Goal: Transaction & Acquisition: Subscribe to service/newsletter

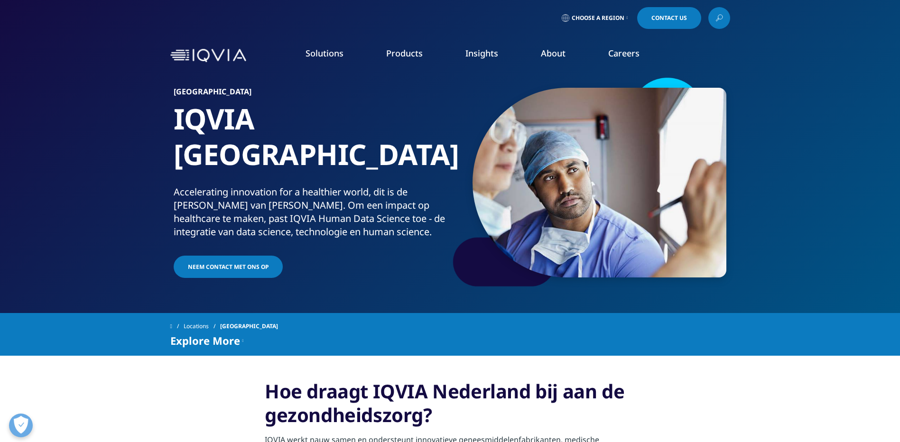
click at [267, 235] on link "Executive Team" at bounding box center [362, 236] width 215 height 10
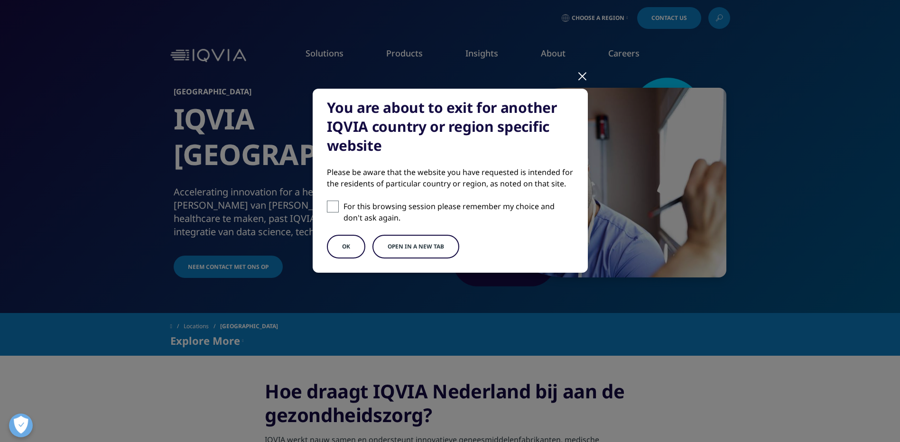
click at [758, 199] on section "You are about to exit for another IQVIA country or region specific website Plea…" at bounding box center [450, 221] width 900 height 442
click at [354, 246] on button "OK" at bounding box center [346, 247] width 38 height 24
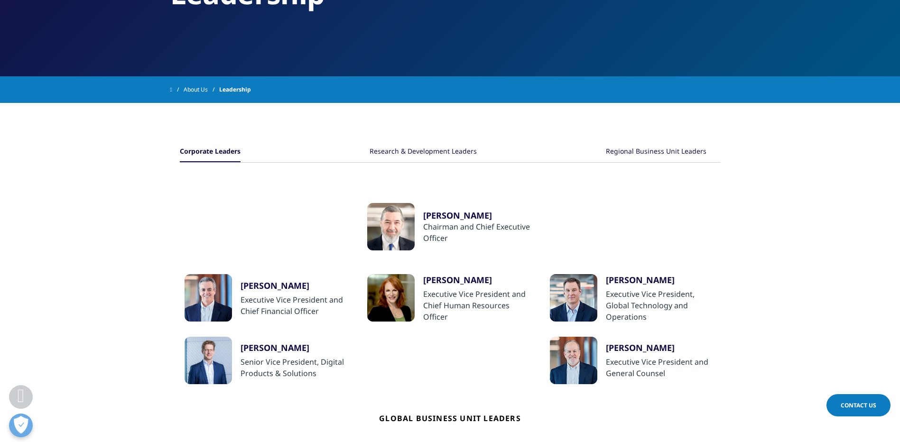
scroll to position [33, 0]
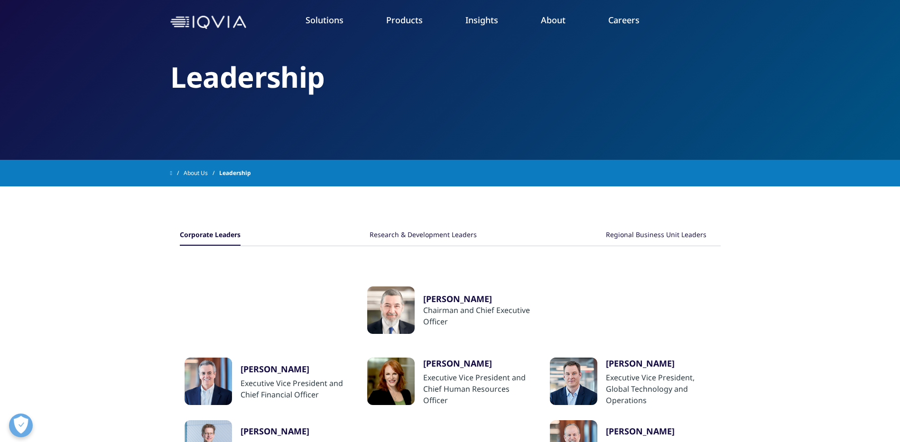
click at [287, 92] on link "Our Story" at bounding box center [362, 94] width 215 height 10
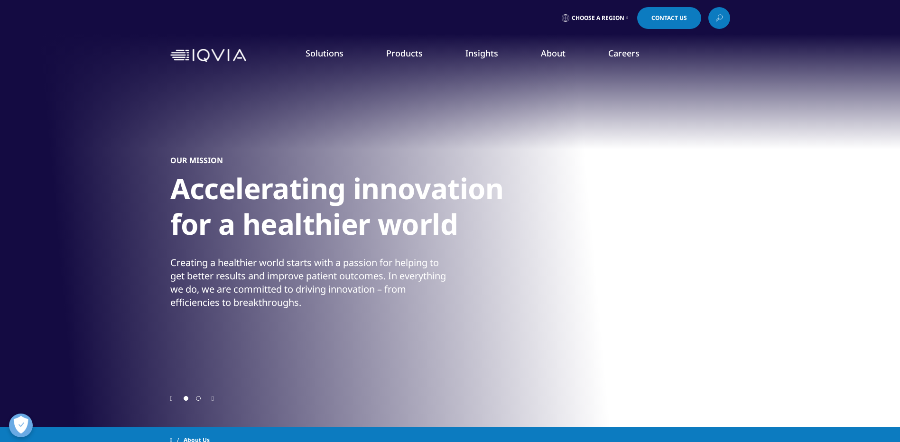
click at [269, 114] on link "Information Management" at bounding box center [285, 119] width 163 height 10
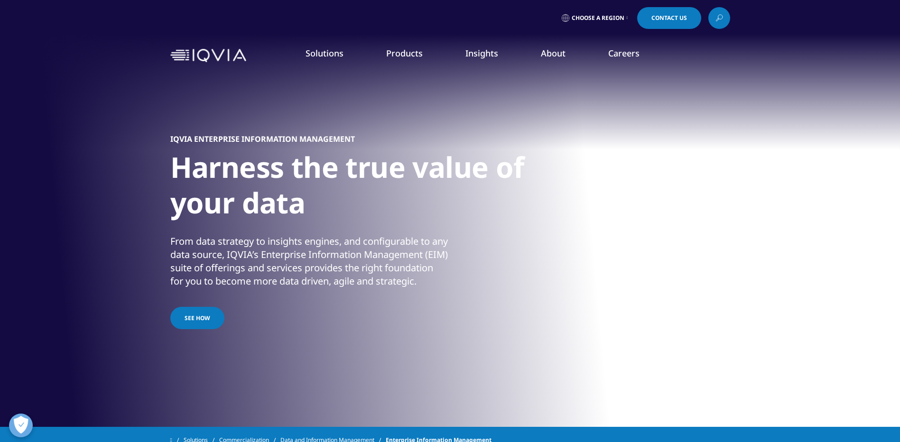
click at [299, 133] on link "Launch Strategy & Management" at bounding box center [285, 136] width 163 height 10
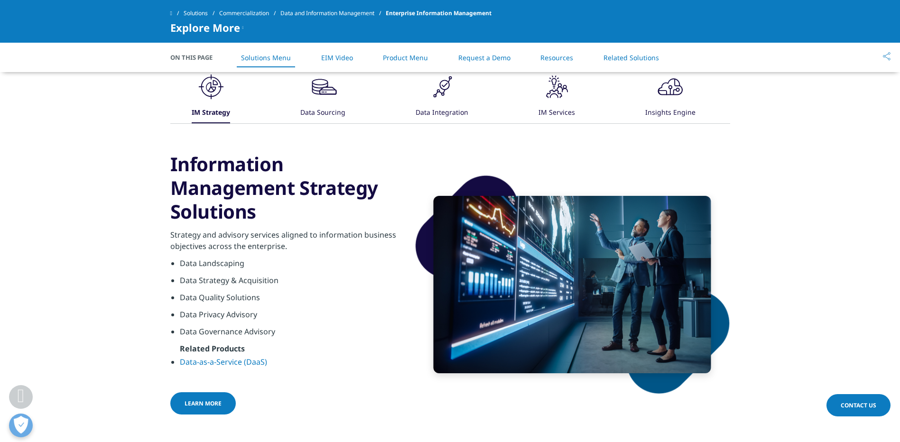
scroll to position [522, 0]
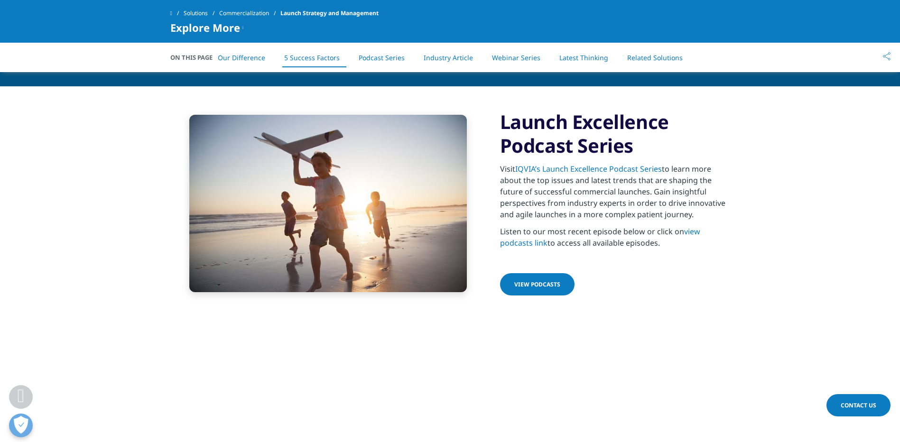
scroll to position [2183, 0]
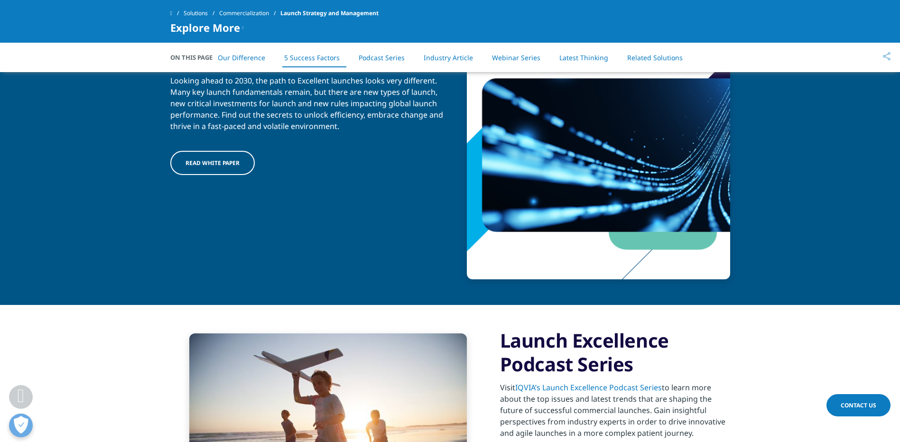
click at [211, 161] on span "Read white paper" at bounding box center [213, 163] width 54 height 8
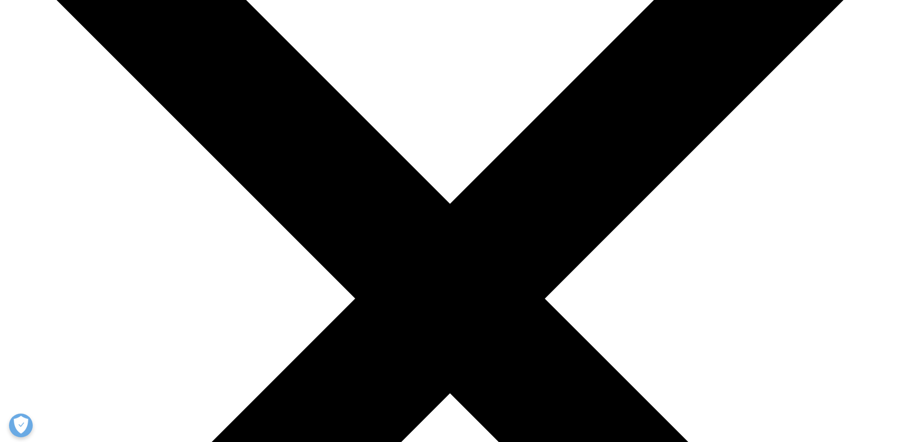
scroll to position [190, 0]
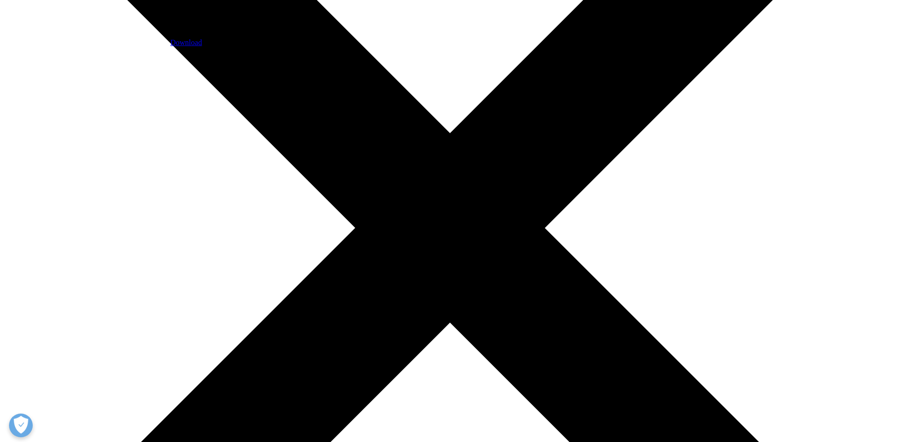
scroll to position [522, 0]
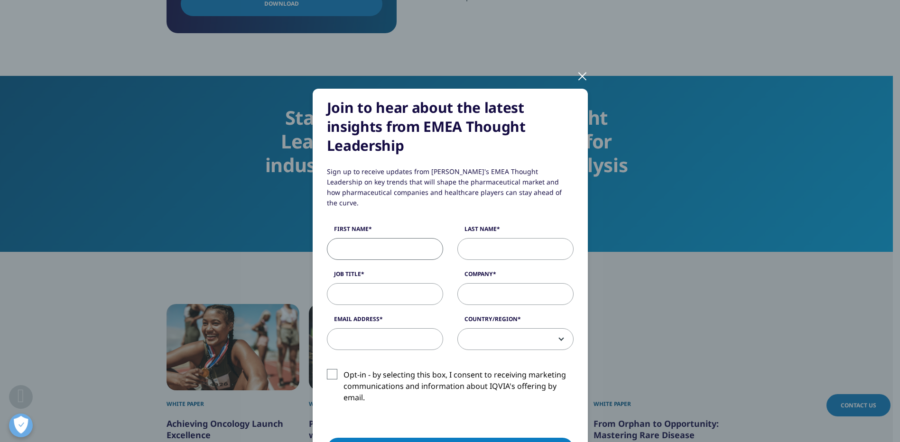
click at [355, 241] on input "First Name" at bounding box center [385, 249] width 116 height 22
type input "Conny"
type input "Bressers"
type input "Hansa Biopharma"
type input "cbressers@ziggo.nl"
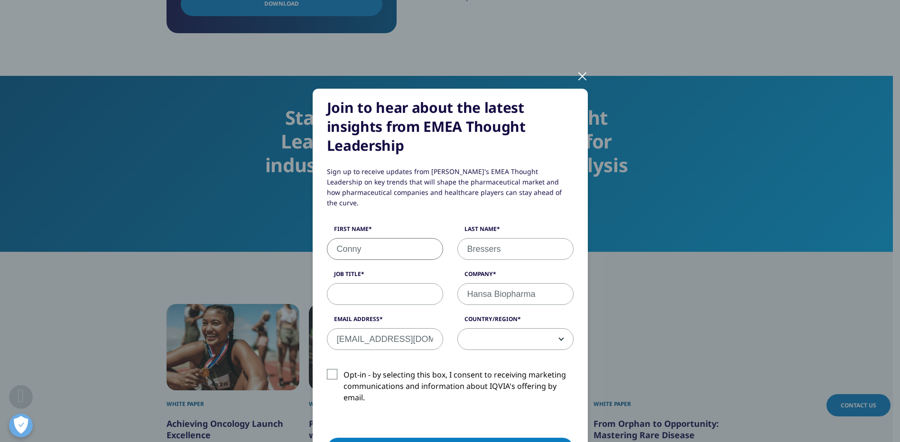
select select "Netherlands"
click at [331, 369] on label "Opt-in - by selecting this box, I consent to receiving marketing communications…" at bounding box center [450, 388] width 247 height 39
click at [344, 369] on input "Opt-in - by selecting this box, I consent to receiving marketing communications…" at bounding box center [344, 369] width 0 height 0
click at [359, 285] on input "Job Title" at bounding box center [385, 294] width 116 height 22
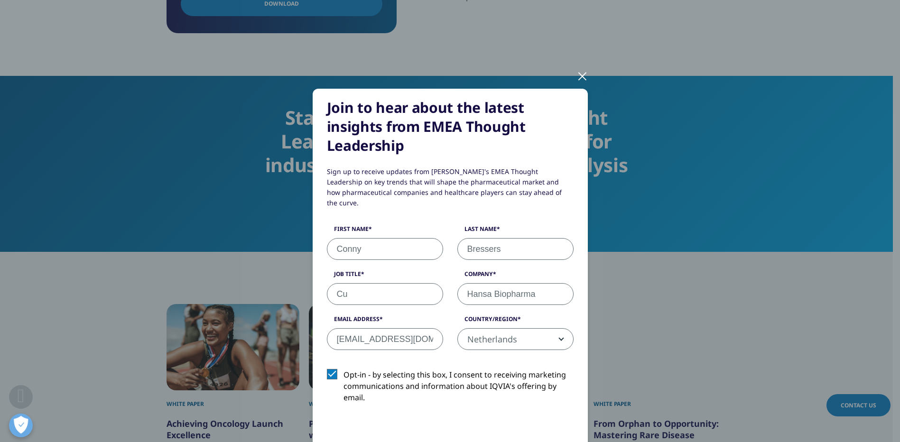
type input "C"
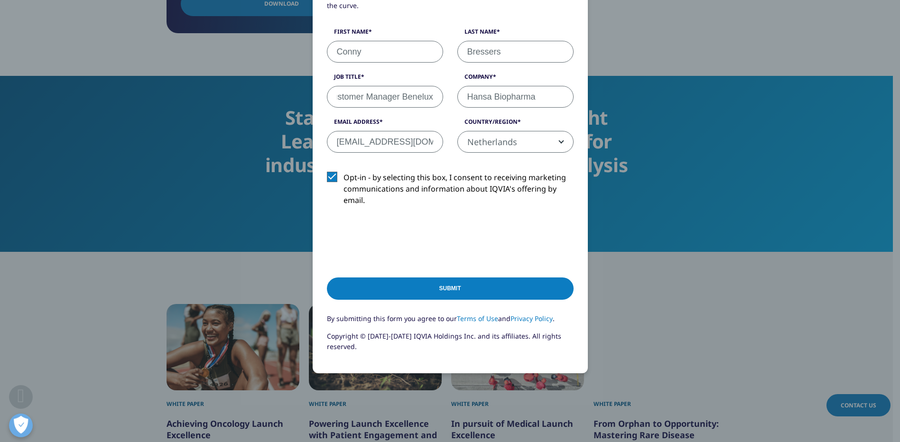
scroll to position [223, 0]
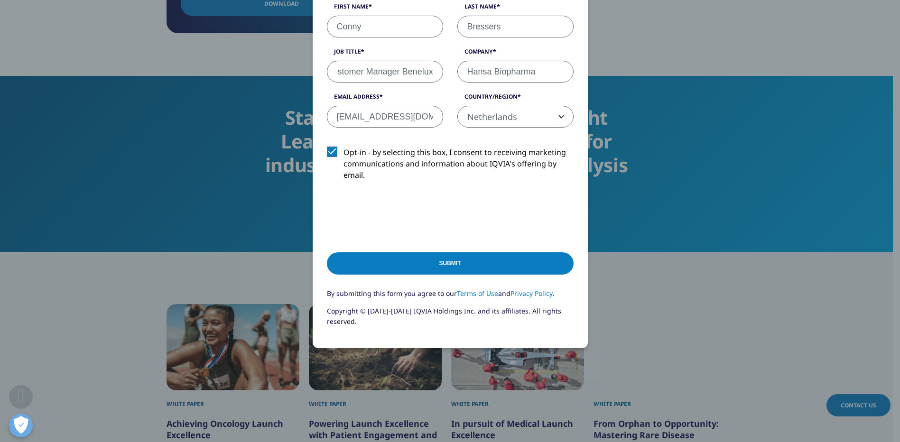
type input "Strategic Customer Manager Benelux"
click at [440, 253] on input "Submit" at bounding box center [450, 264] width 247 height 22
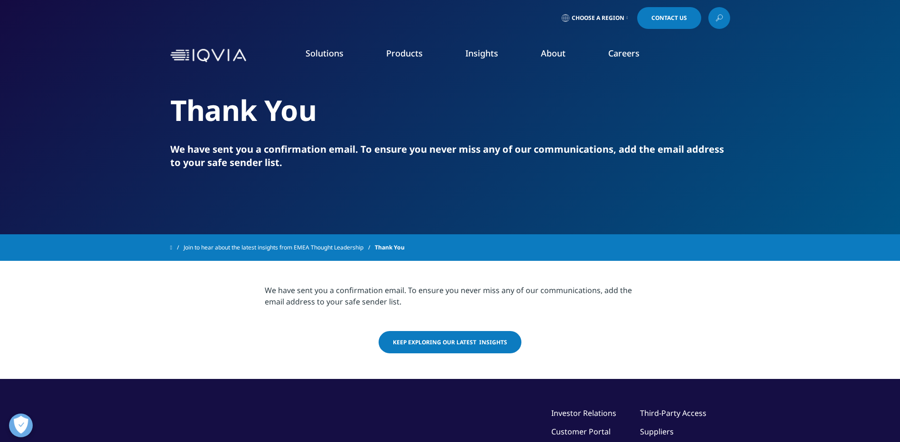
click at [264, 150] on link "Pricing & Market Access" at bounding box center [285, 154] width 163 height 10
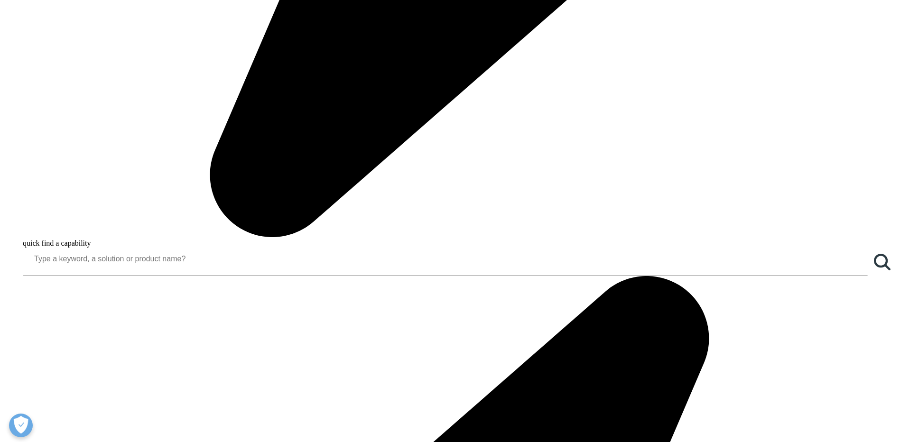
scroll to position [997, 0]
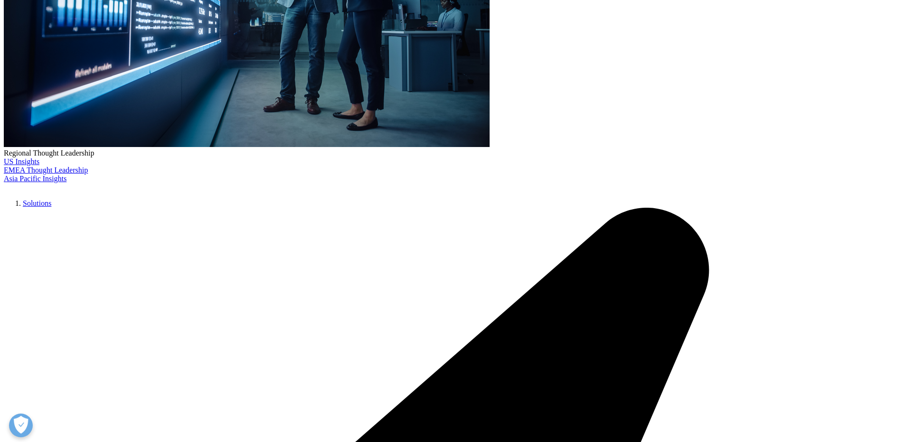
scroll to position [0, 0]
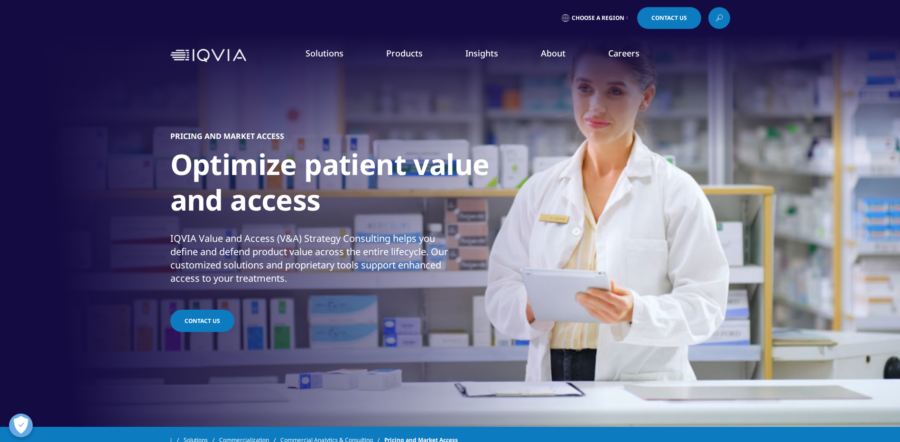
click at [261, 169] on link "Brand Strategy & Management" at bounding box center [285, 172] width 163 height 10
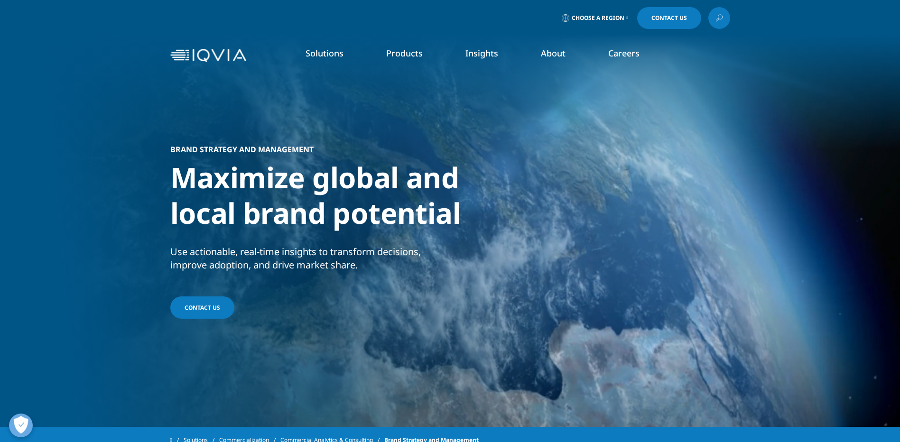
click at [272, 191] on link "Promotional Engagement" at bounding box center [285, 189] width 163 height 10
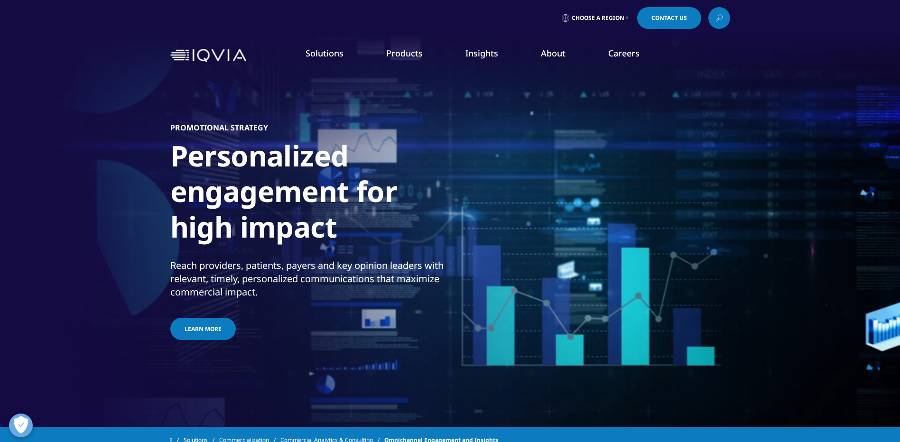
click at [259, 188] on link "Promotional Engagement" at bounding box center [285, 189] width 163 height 10
click at [270, 205] on link "Patient Insights for HCP Engagement​" at bounding box center [285, 207] width 163 height 10
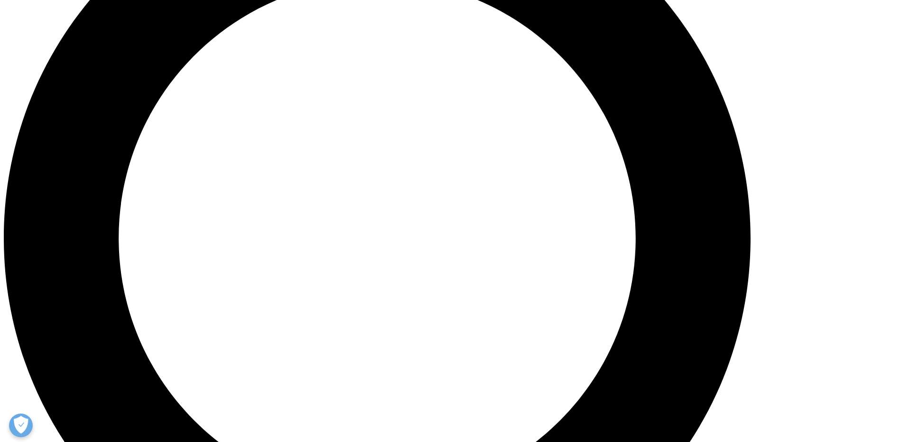
scroll to position [1044, 0]
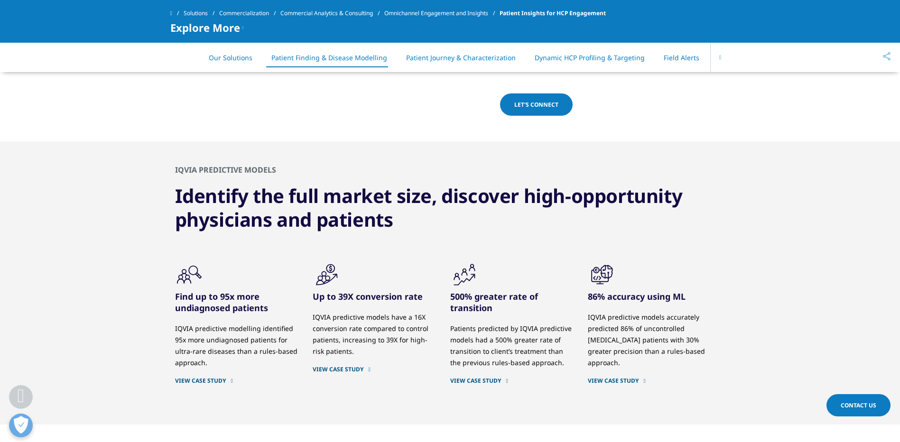
click at [205, 377] on link "VIEW CASE STUDY" at bounding box center [236, 381] width 123 height 8
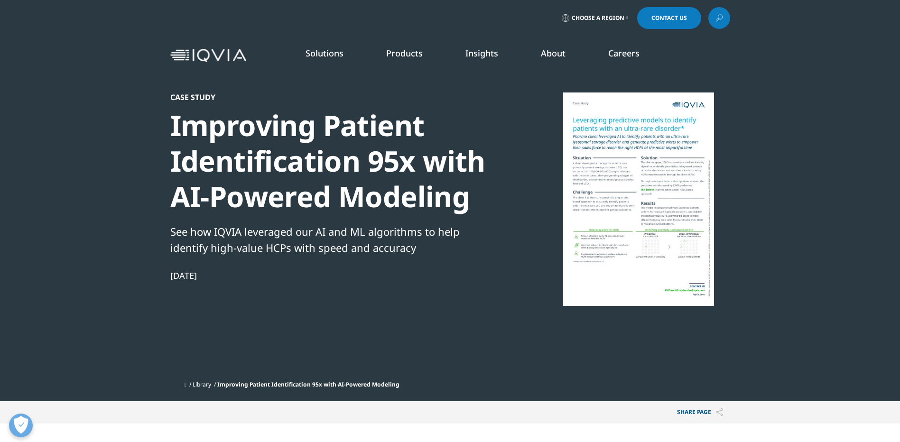
click at [638, 221] on div at bounding box center [638, 200] width 183 height 214
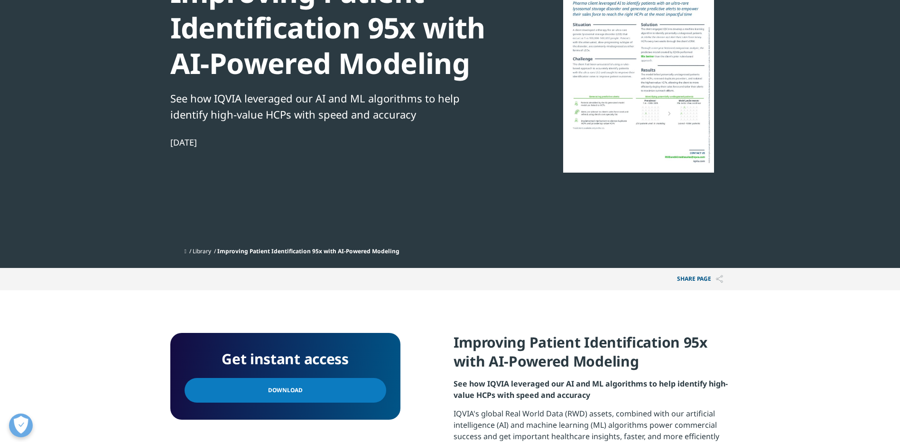
scroll to position [142, 0]
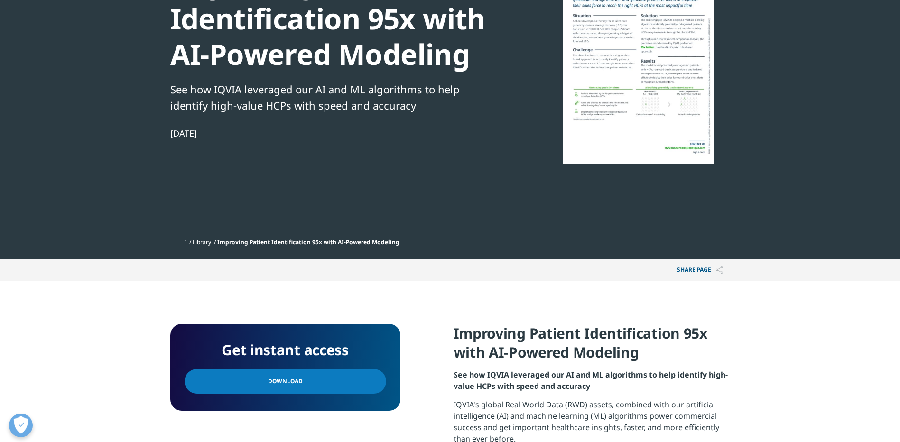
click at [281, 381] on span "Download" at bounding box center [285, 381] width 35 height 10
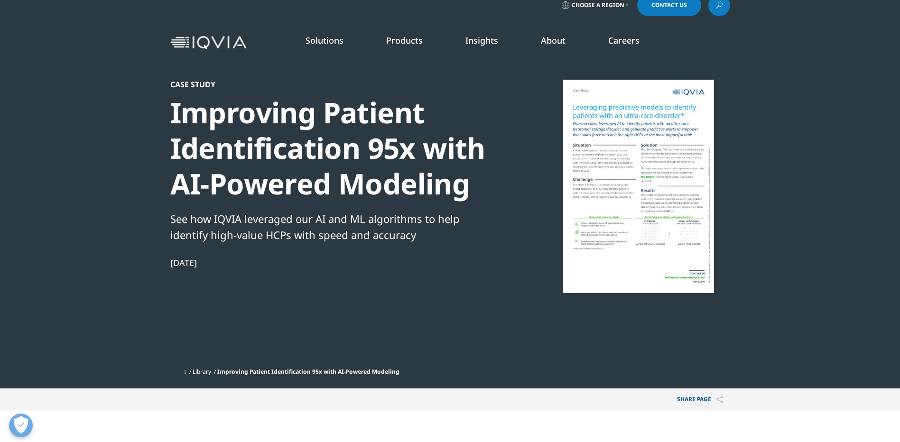
scroll to position [0, 0]
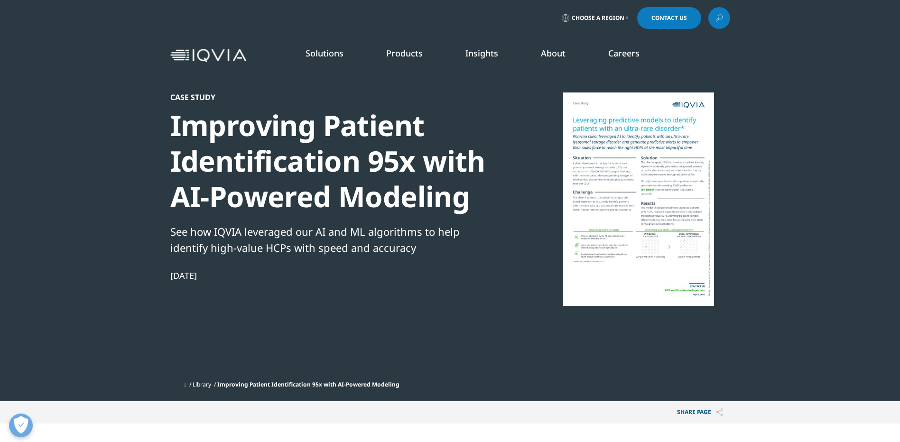
click at [266, 221] on link "Orchestrated Analytics" at bounding box center [285, 224] width 163 height 10
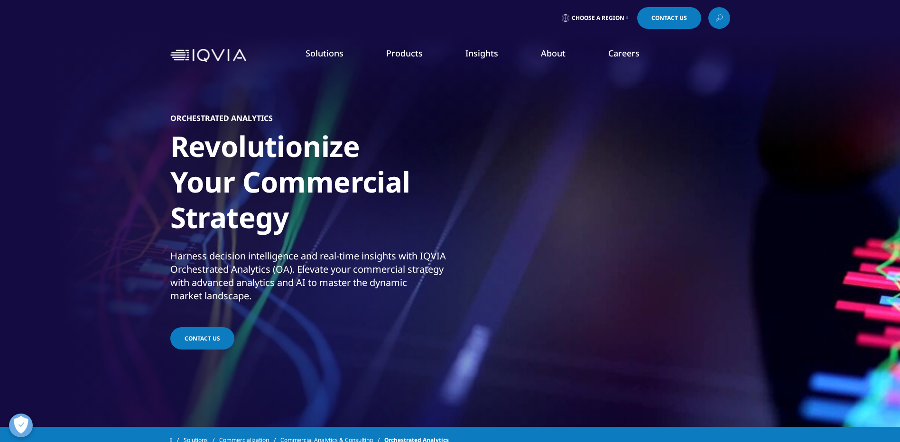
click at [248, 241] on link "Next Best Action" at bounding box center [285, 242] width 163 height 10
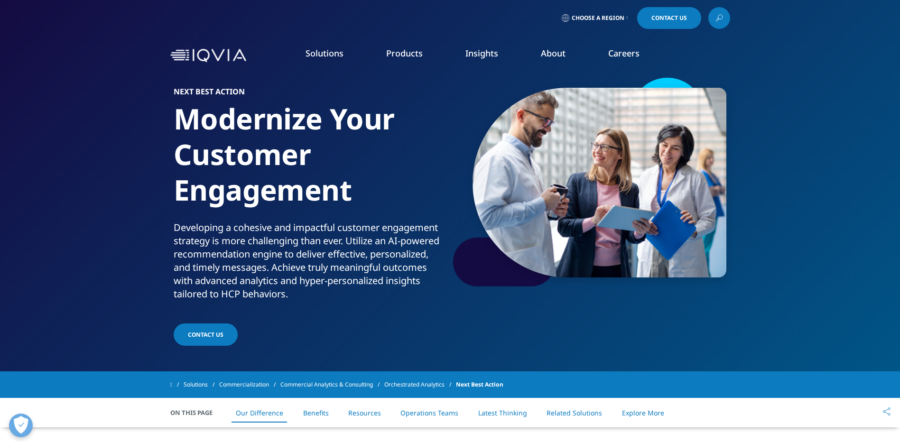
click at [272, 257] on link "Customer Engagement (OCE)" at bounding box center [285, 259] width 163 height 10
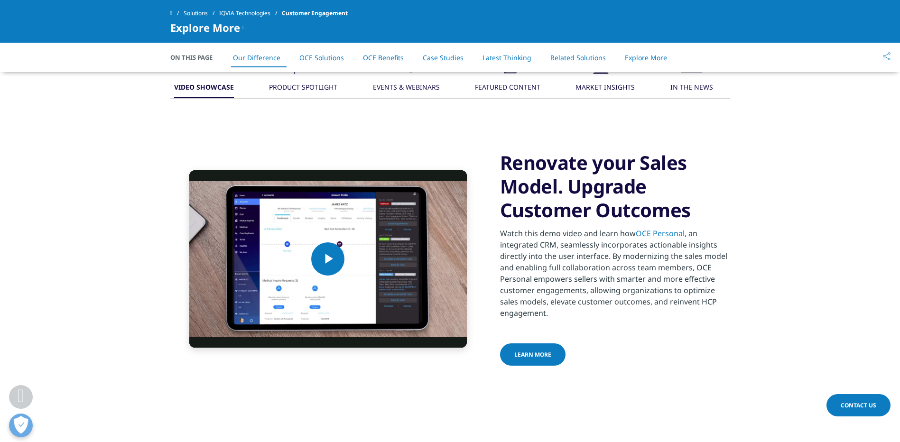
scroll to position [759, 0]
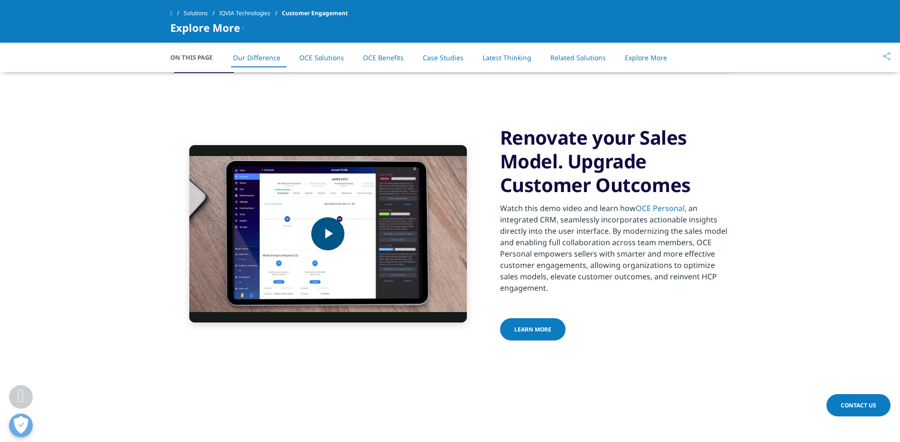
click at [328, 234] on span "Video Player" at bounding box center [328, 234] width 0 height 0
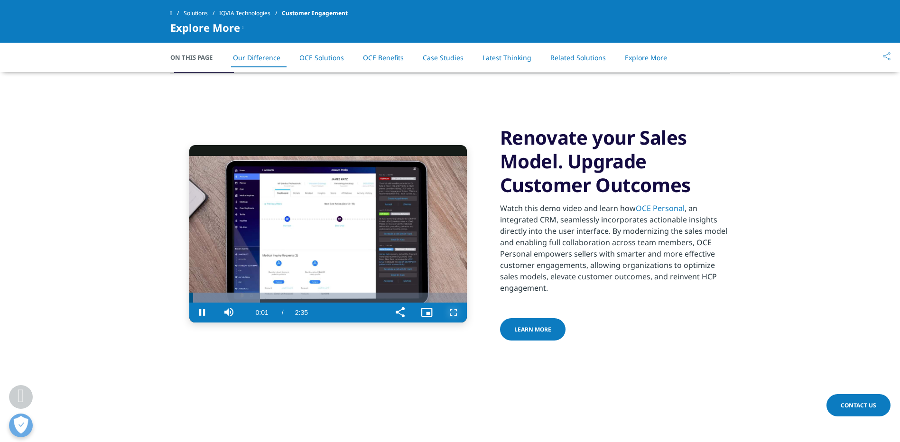
click at [455, 313] on span "Video Player" at bounding box center [453, 313] width 27 height 0
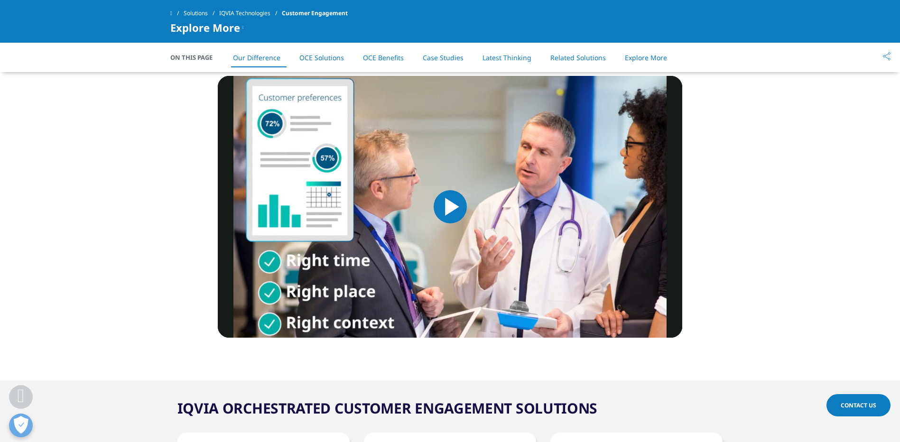
scroll to position [1139, 0]
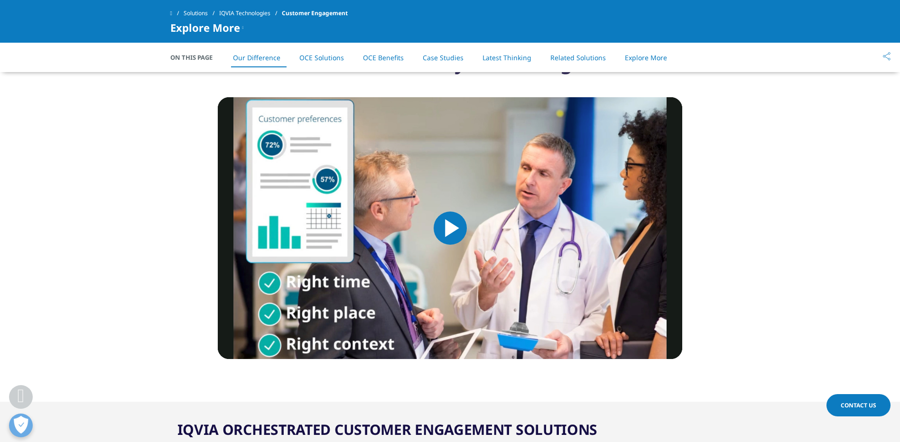
click at [450, 228] on span "Video Player" at bounding box center [450, 228] width 0 height 0
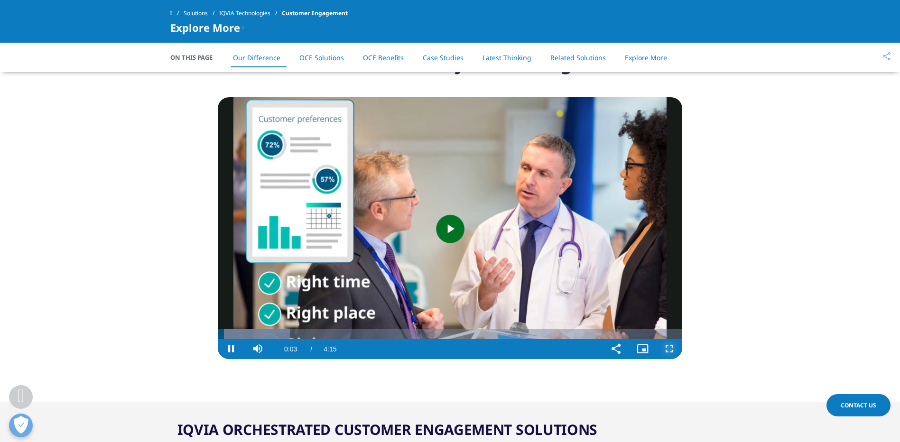
click at [670, 349] on span "Video Player" at bounding box center [669, 349] width 27 height 0
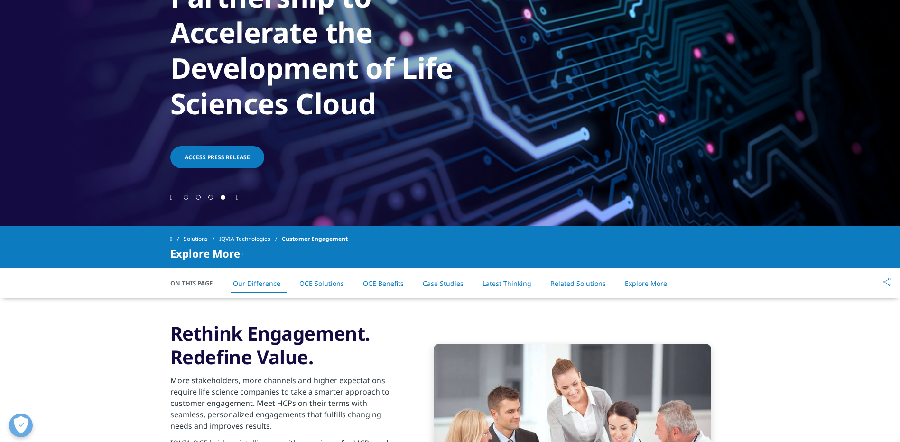
scroll to position [0, 0]
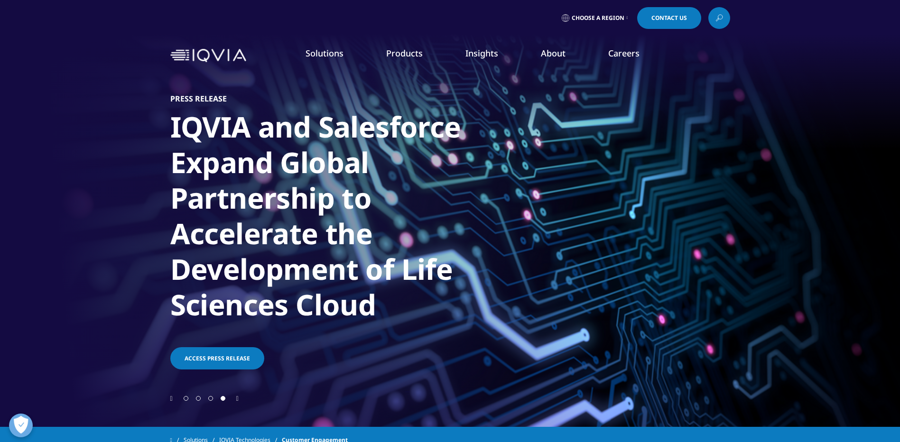
click at [290, 274] on link "Patient Engagement and Support" at bounding box center [285, 277] width 163 height 10
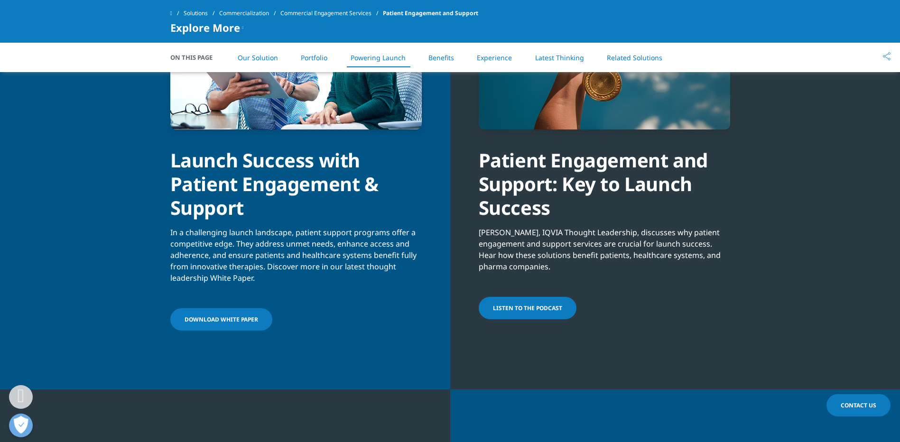
scroll to position [1946, 0]
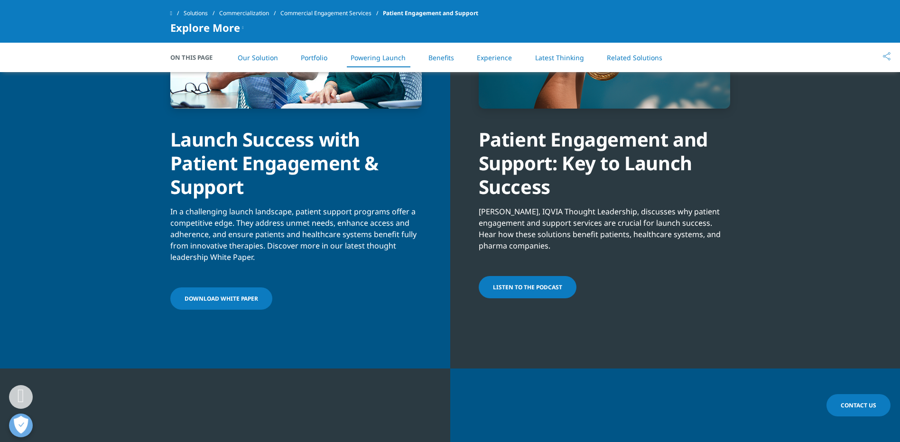
click at [212, 299] on span "DOWNLOAD White Paper" at bounding box center [222, 299] width 74 height 8
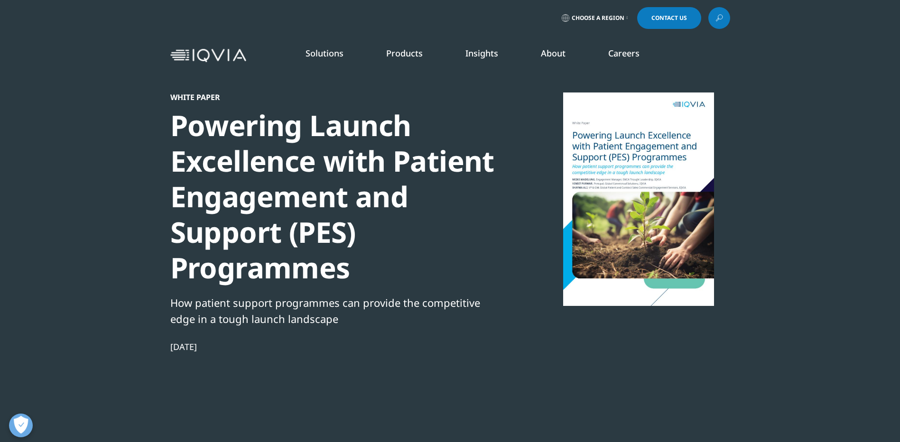
click at [616, 203] on div at bounding box center [638, 200] width 183 height 214
click at [618, 195] on div at bounding box center [638, 200] width 183 height 214
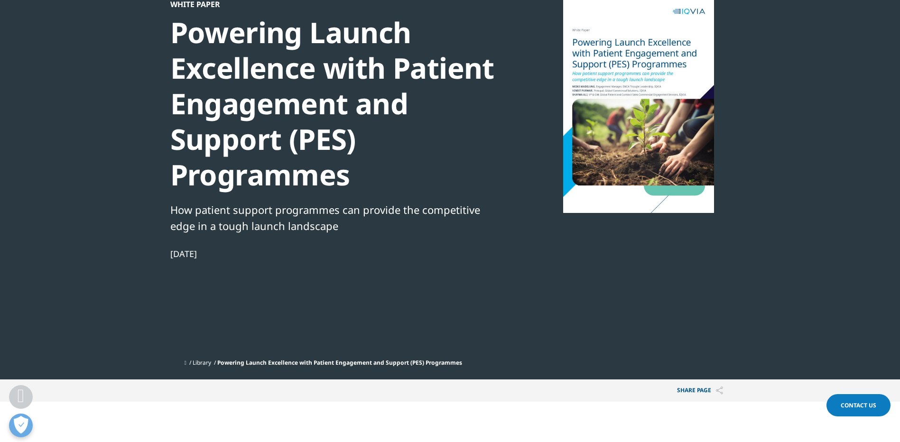
scroll to position [237, 0]
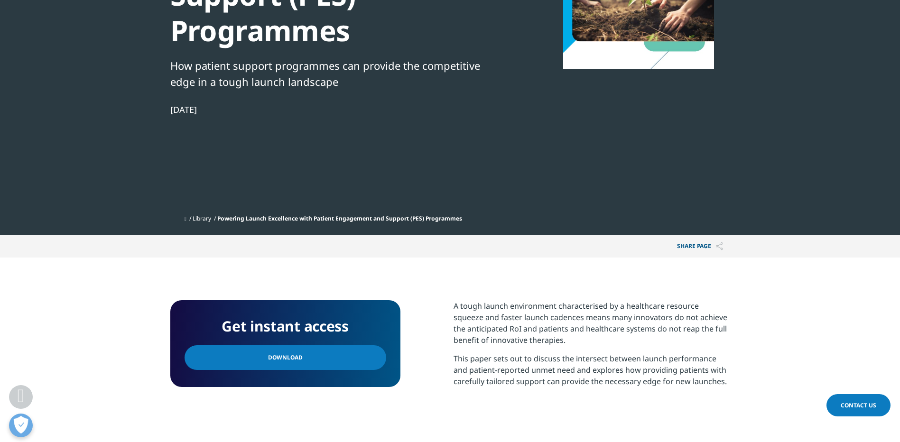
click at [272, 356] on span "Download" at bounding box center [285, 358] width 35 height 10
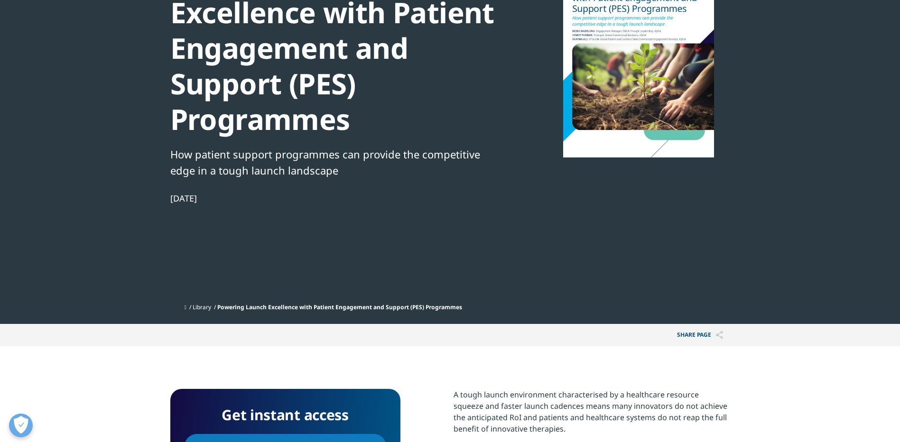
scroll to position [0, 0]
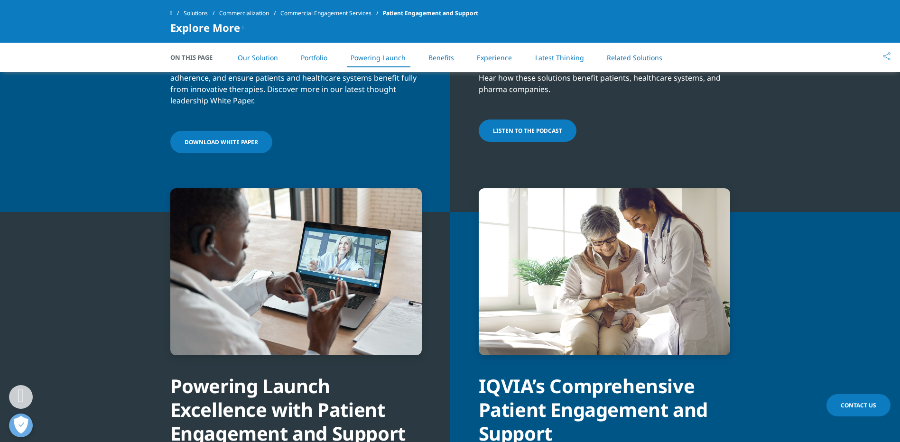
scroll to position [2278, 0]
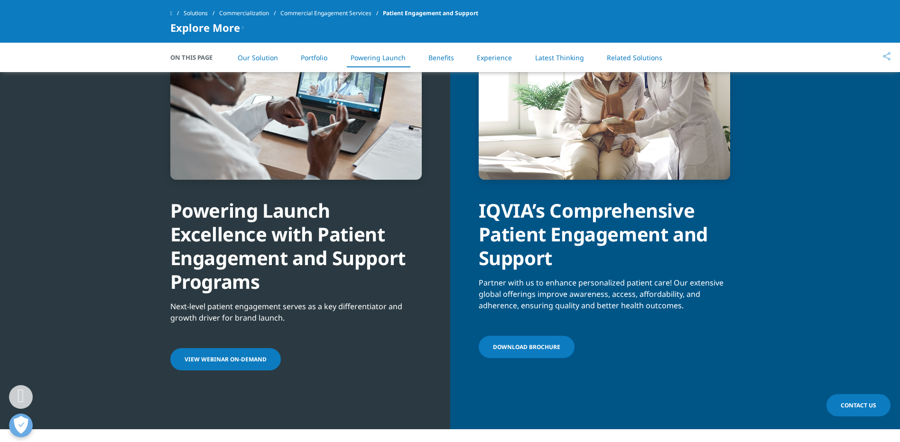
click at [552, 345] on span "DOWNLOAD Brochure" at bounding box center [526, 347] width 67 height 8
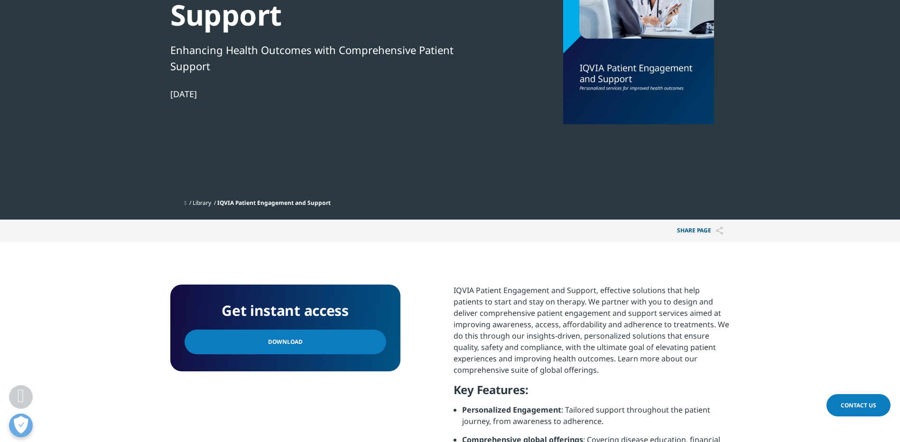
scroll to position [190, 0]
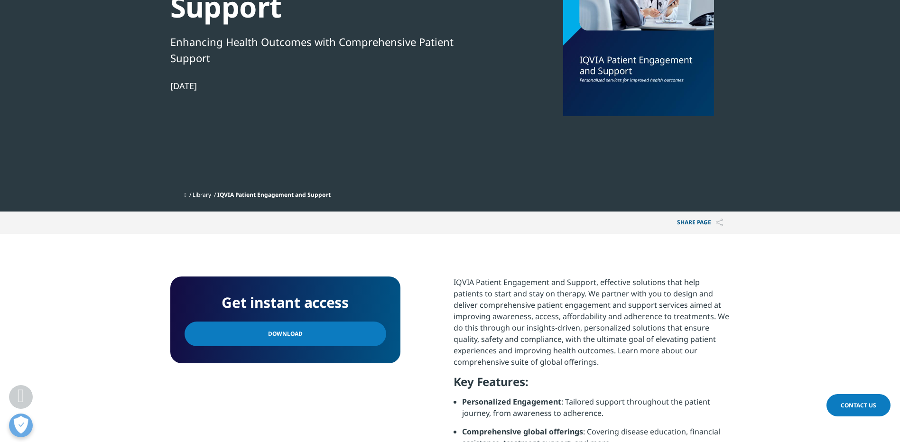
click at [318, 322] on link "Download" at bounding box center [286, 334] width 202 height 25
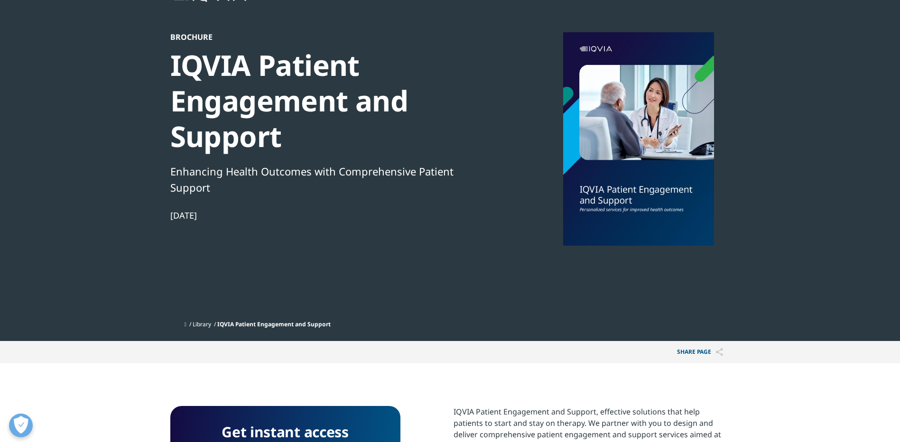
scroll to position [0, 0]
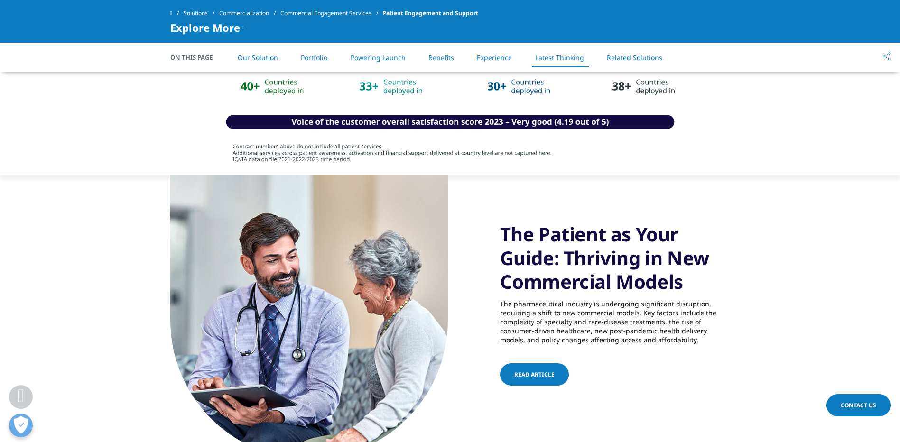
scroll to position [4035, 0]
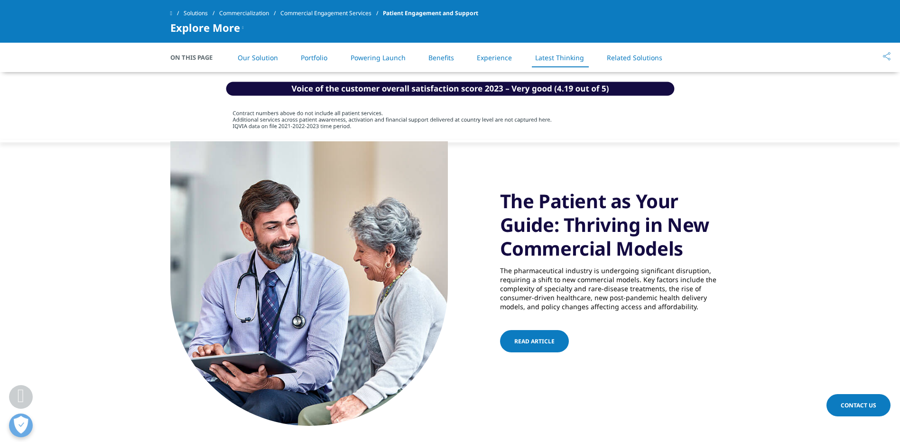
click at [527, 337] on span "Read article" at bounding box center [535, 341] width 40 height 8
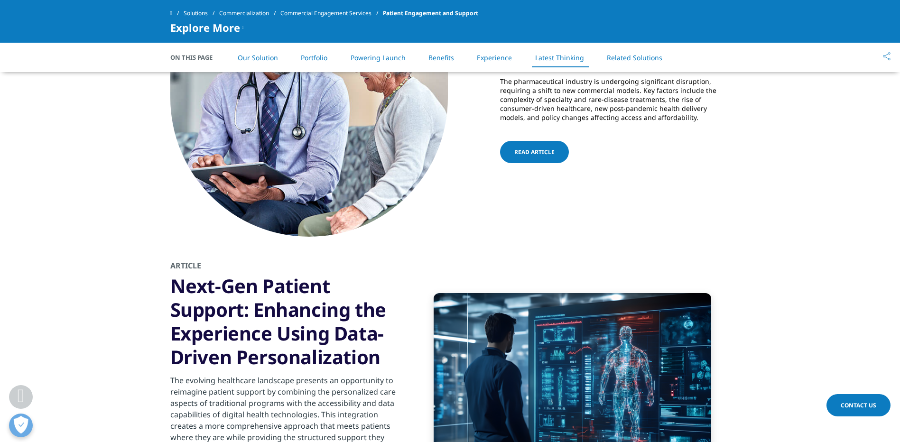
scroll to position [4224, 0]
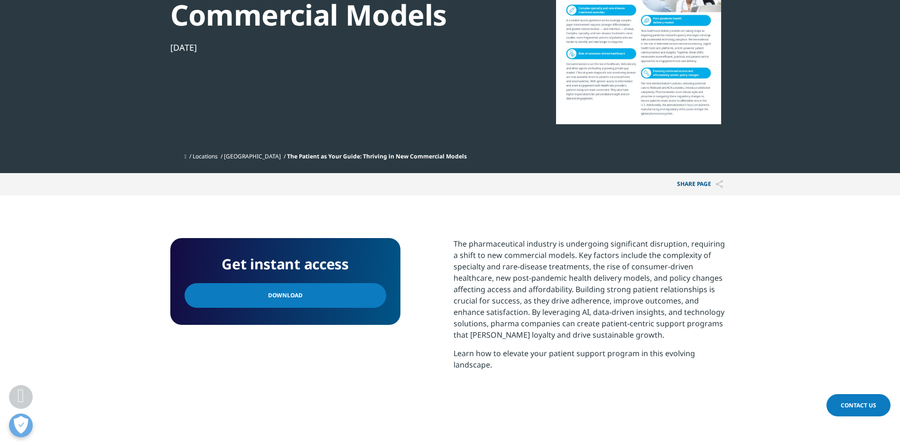
scroll to position [190, 0]
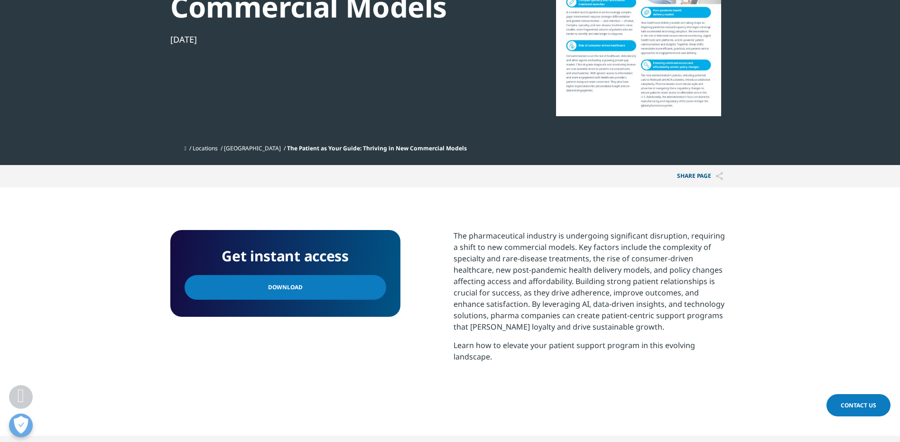
click at [319, 282] on link "Download" at bounding box center [286, 287] width 202 height 25
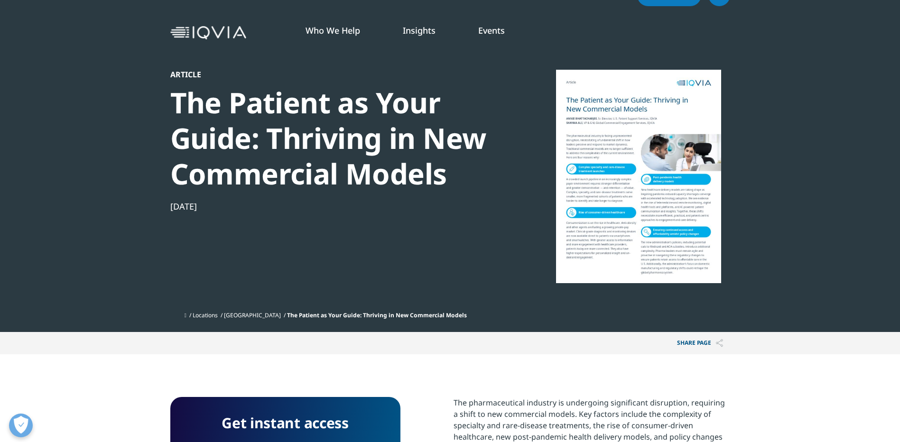
scroll to position [0, 0]
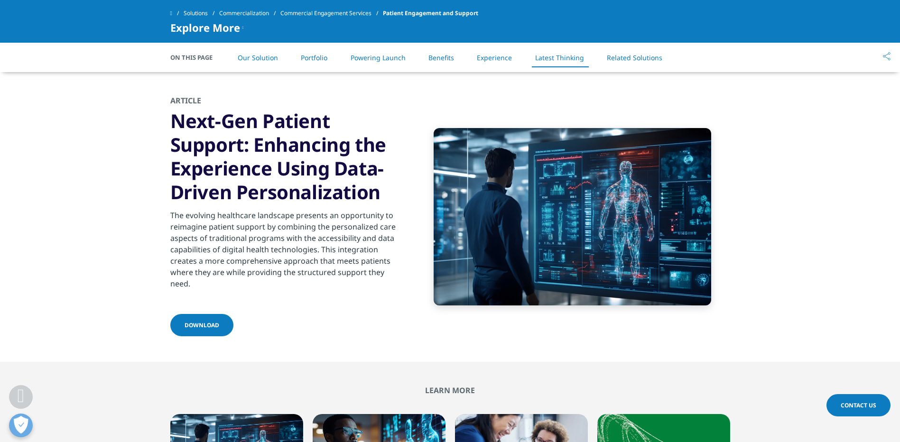
scroll to position [4367, 0]
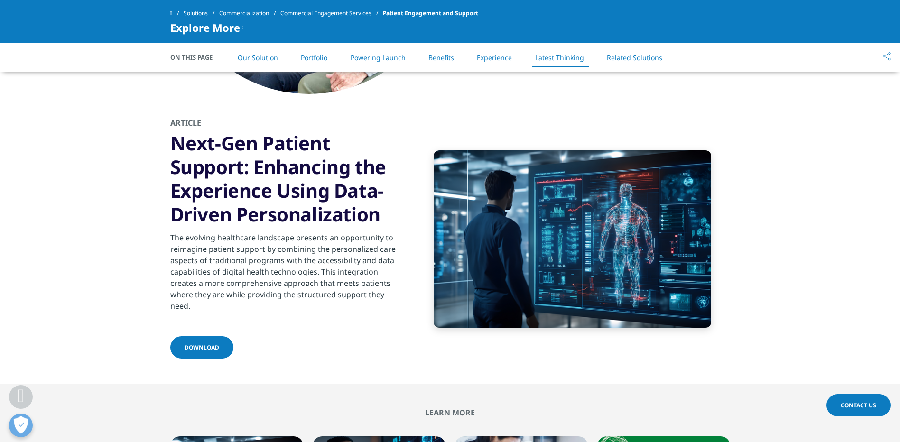
click at [202, 344] on span "Download" at bounding box center [202, 348] width 35 height 8
click at [201, 344] on span "Download" at bounding box center [202, 348] width 35 height 8
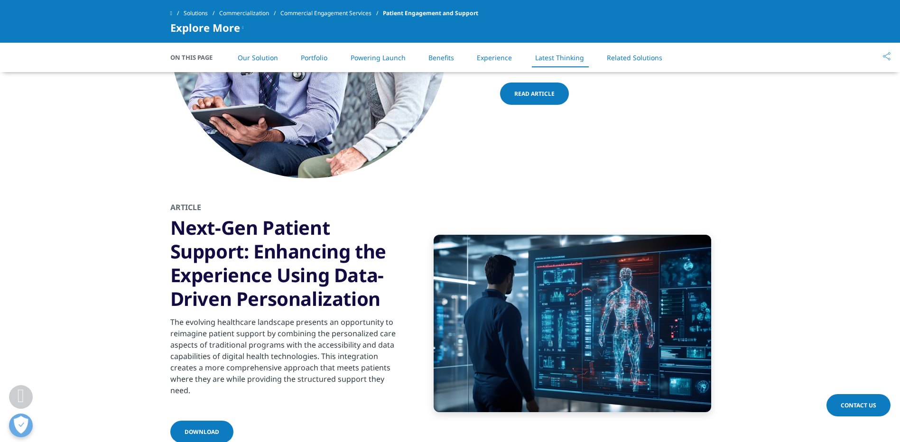
scroll to position [4319, 0]
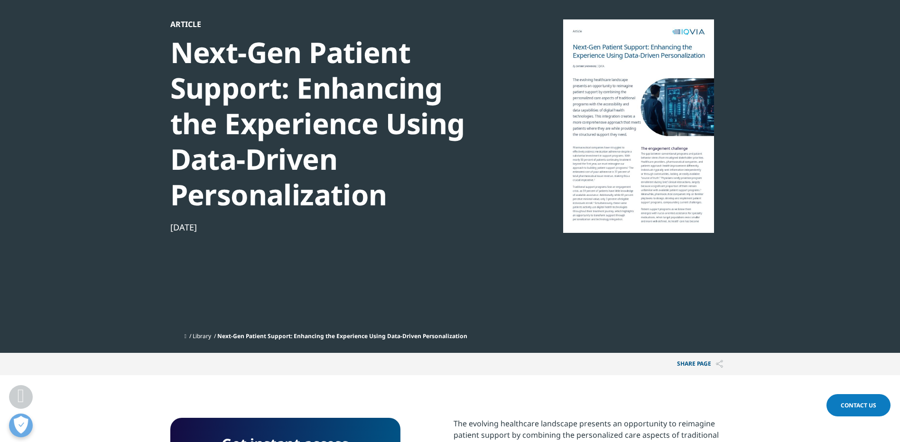
scroll to position [237, 0]
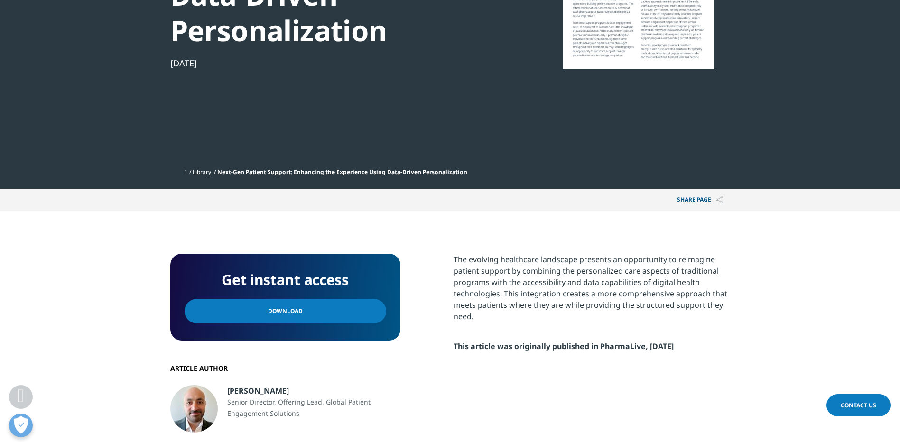
click at [301, 309] on link "Download" at bounding box center [286, 311] width 202 height 25
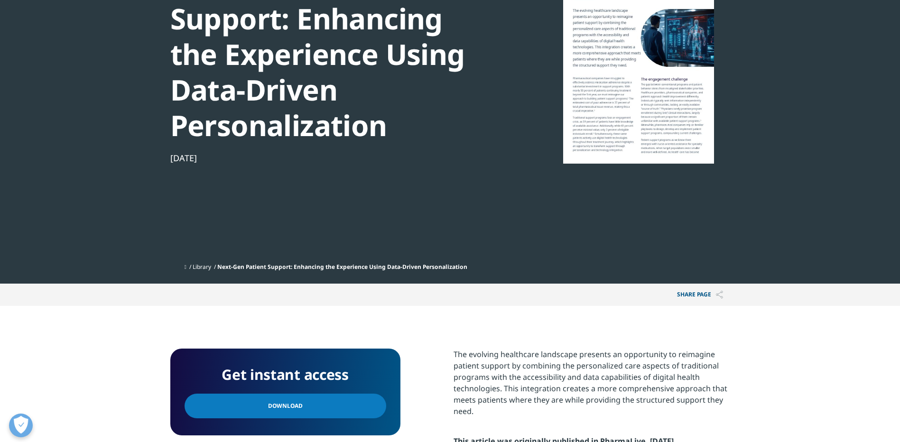
scroll to position [0, 0]
